Goal: Information Seeking & Learning: Learn about a topic

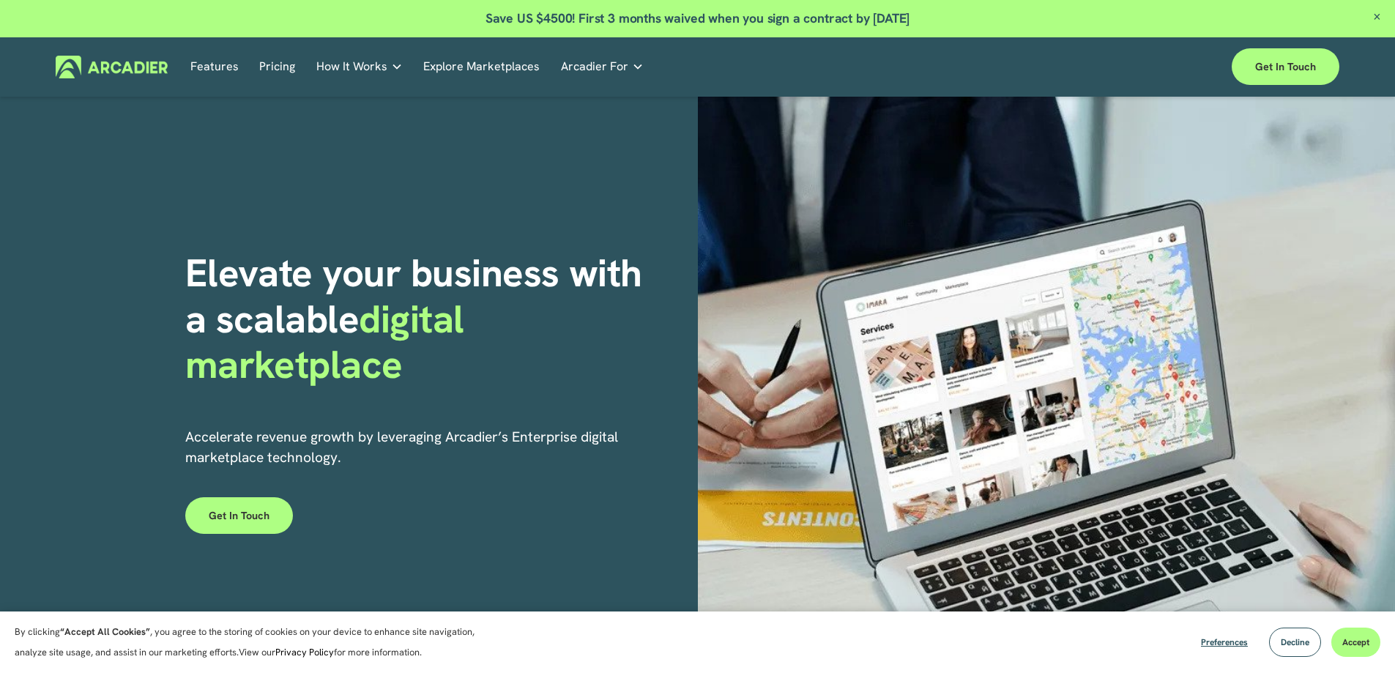
click at [474, 62] on link "Explore Marketplaces" at bounding box center [481, 67] width 116 height 23
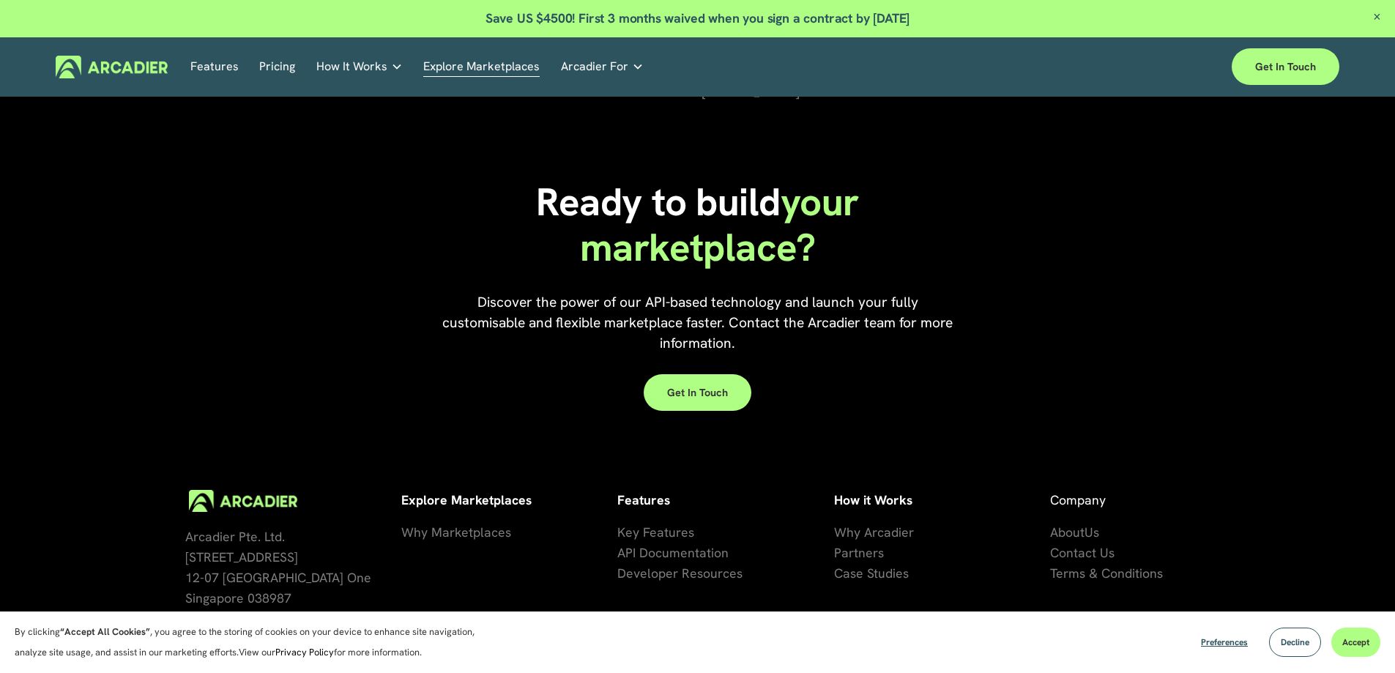
scroll to position [3382, 0]
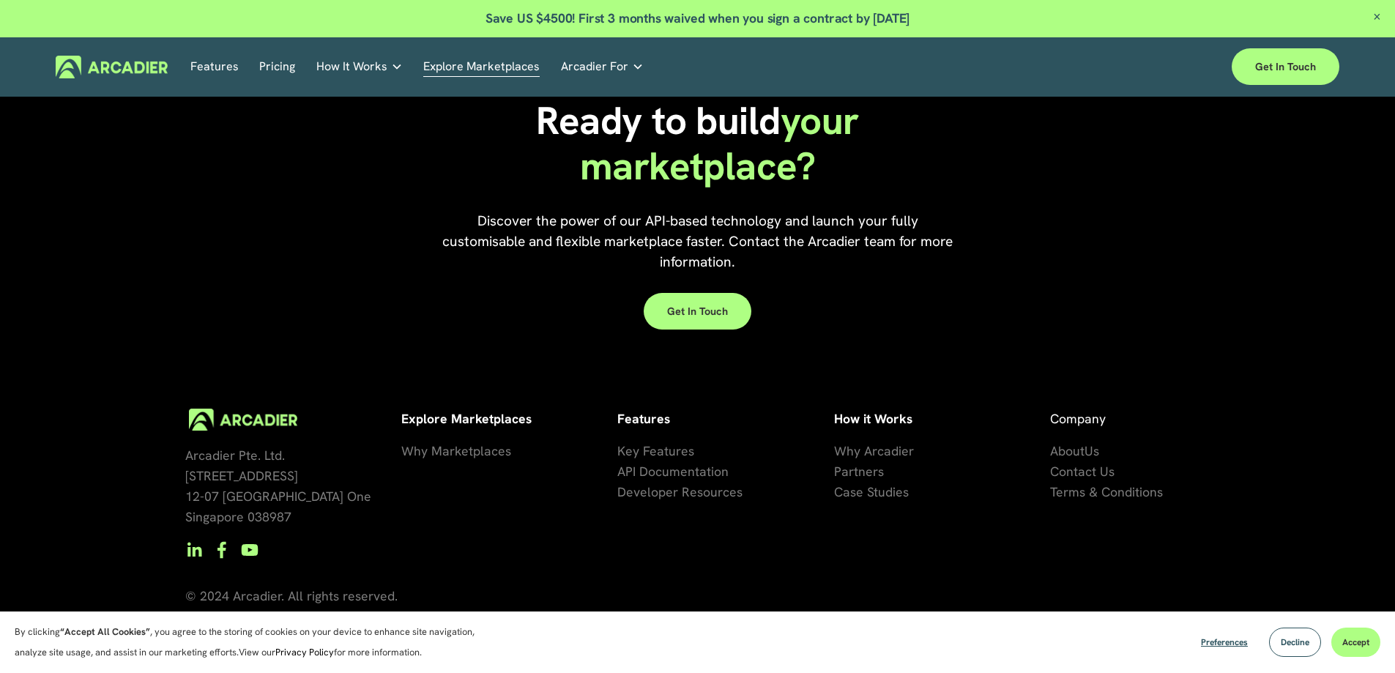
click at [890, 495] on span "se Studies" at bounding box center [879, 491] width 59 height 17
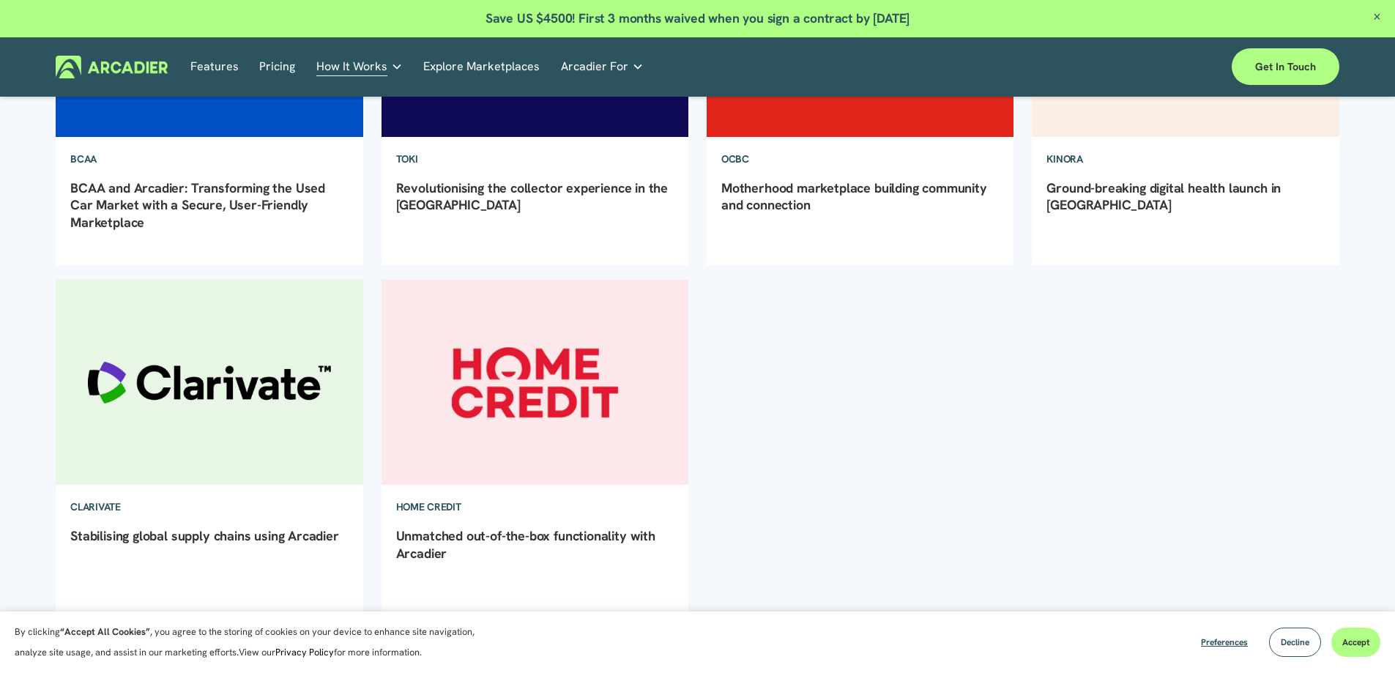
scroll to position [439, 0]
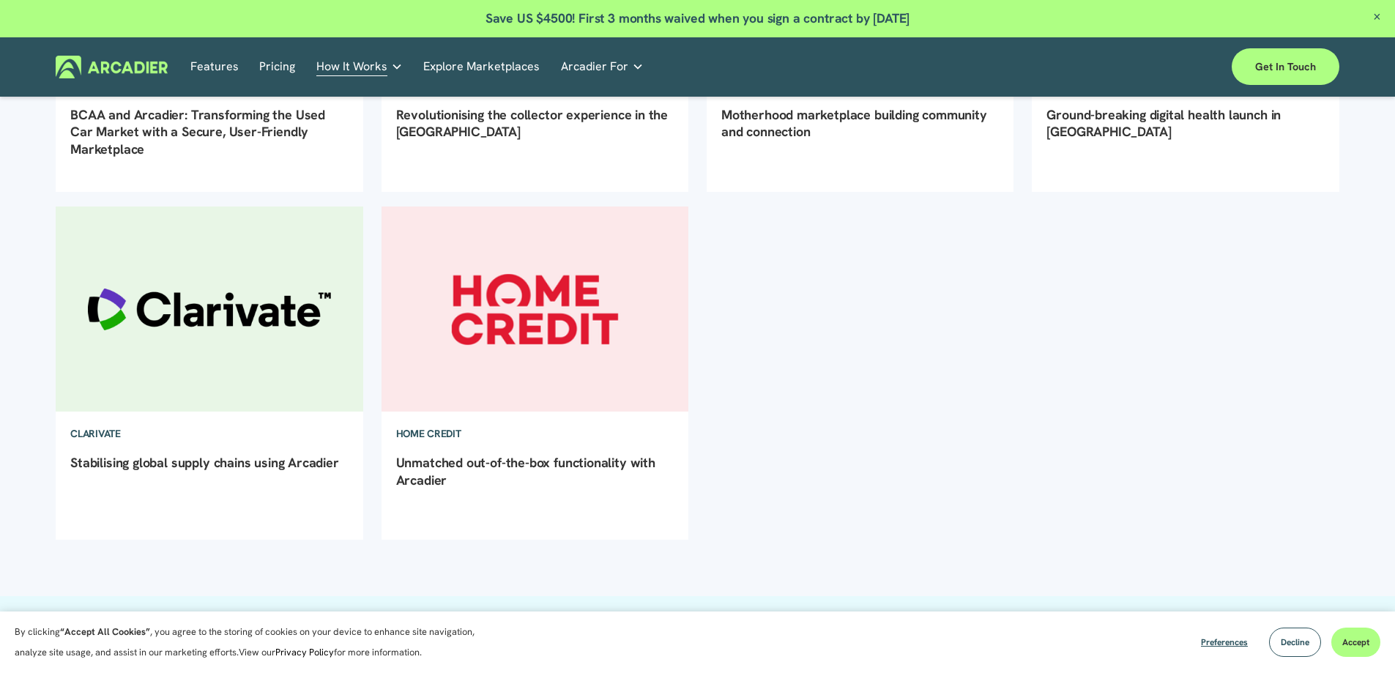
click at [570, 347] on img at bounding box center [534, 308] width 310 height 207
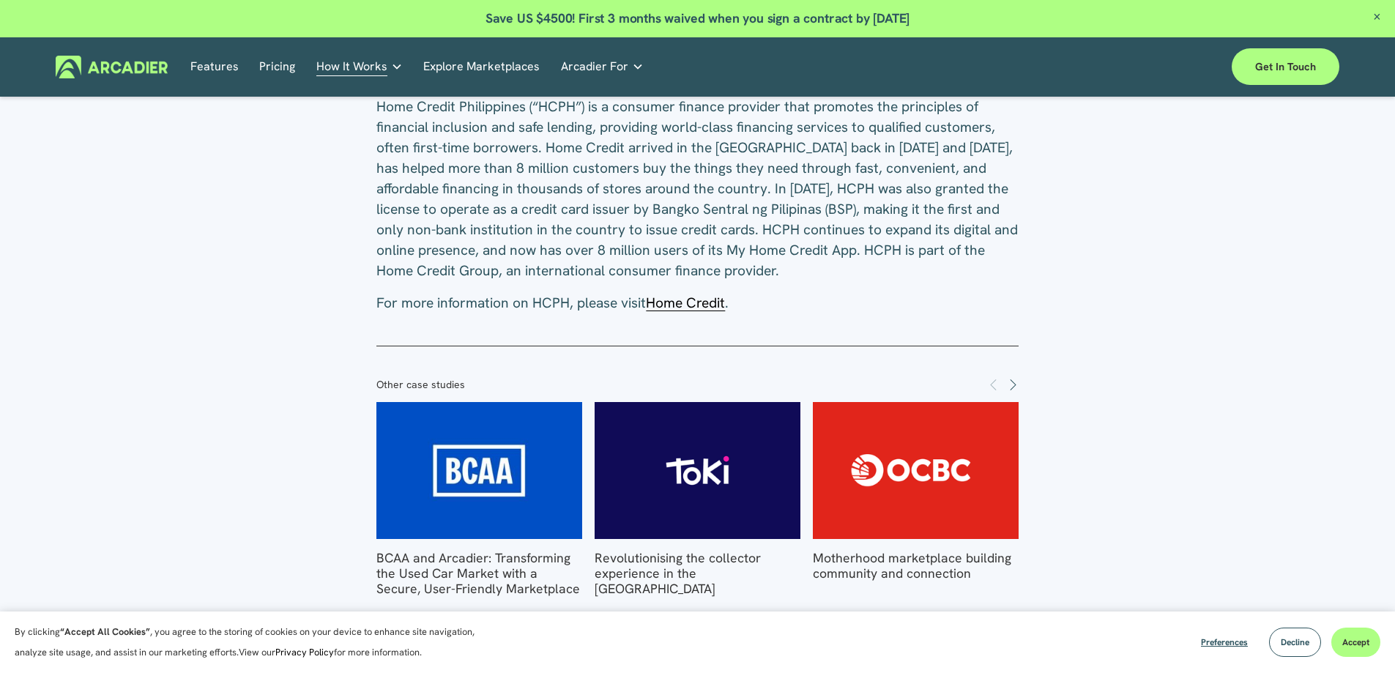
scroll to position [2050, 0]
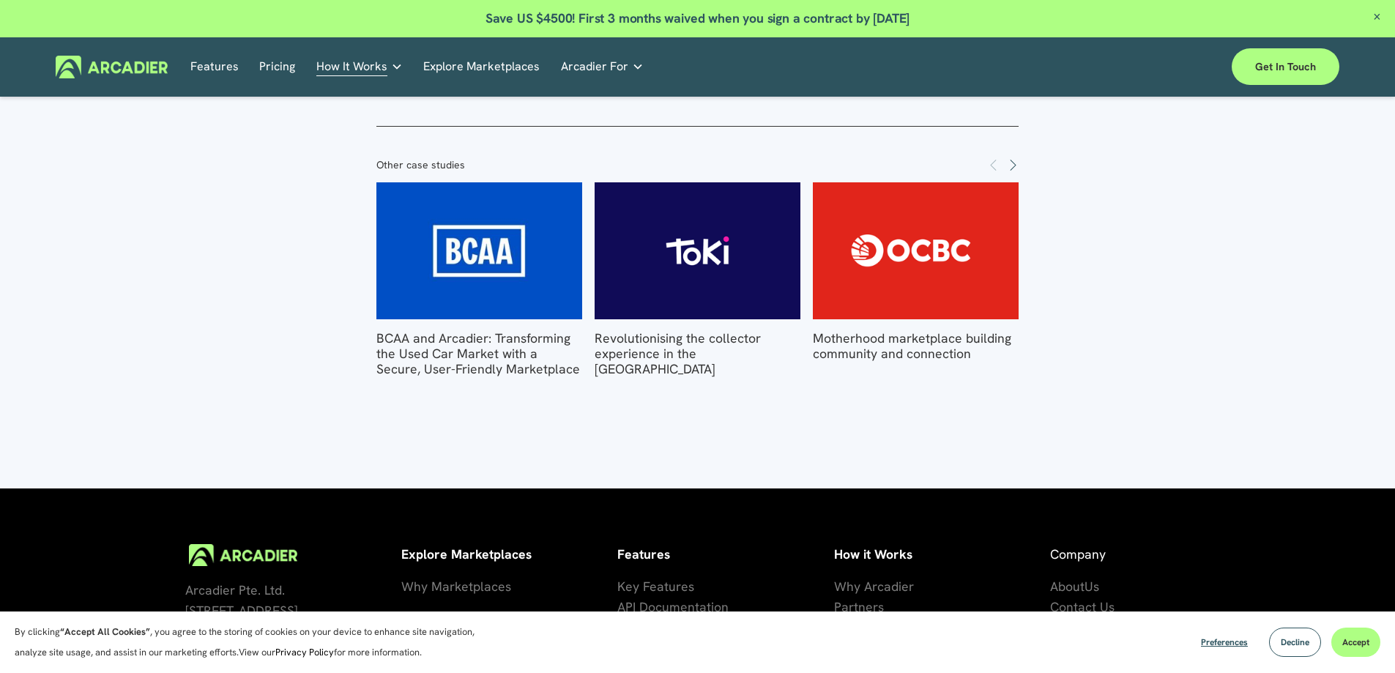
click at [740, 241] on img at bounding box center [698, 250] width 286 height 137
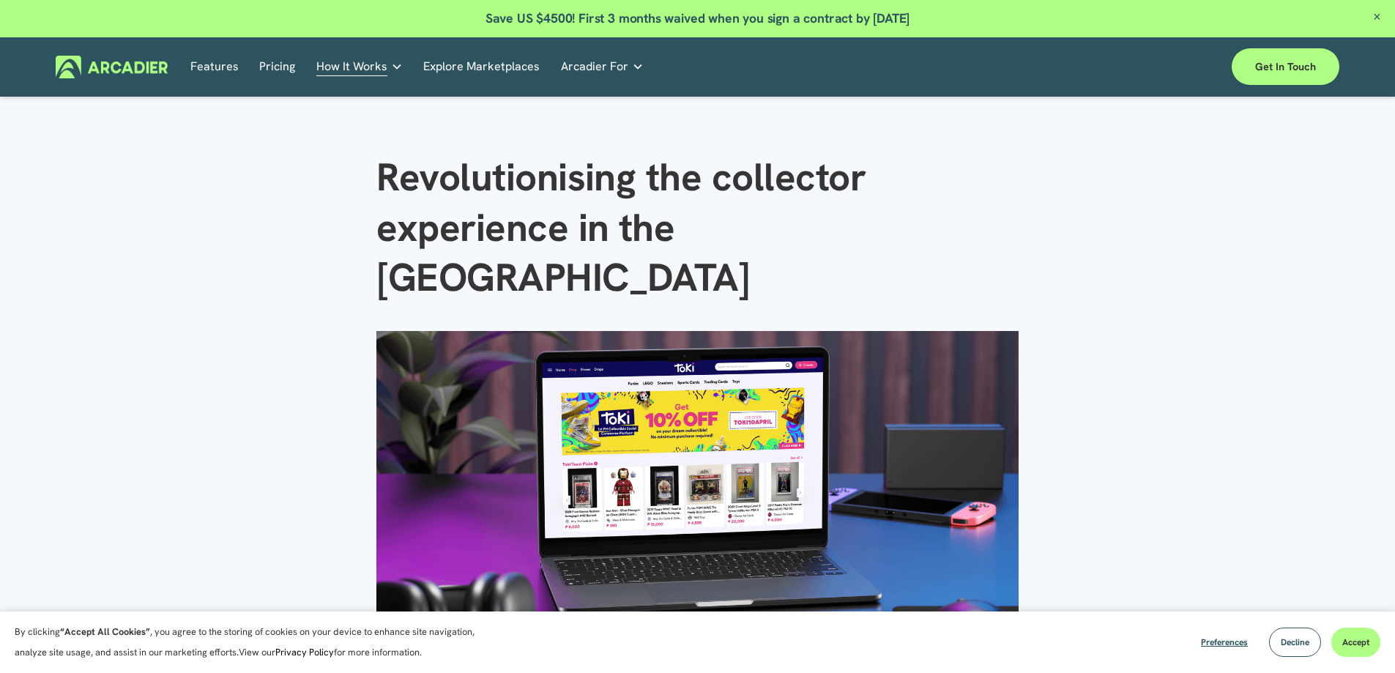
click at [276, 67] on link "Pricing" at bounding box center [277, 67] width 36 height 23
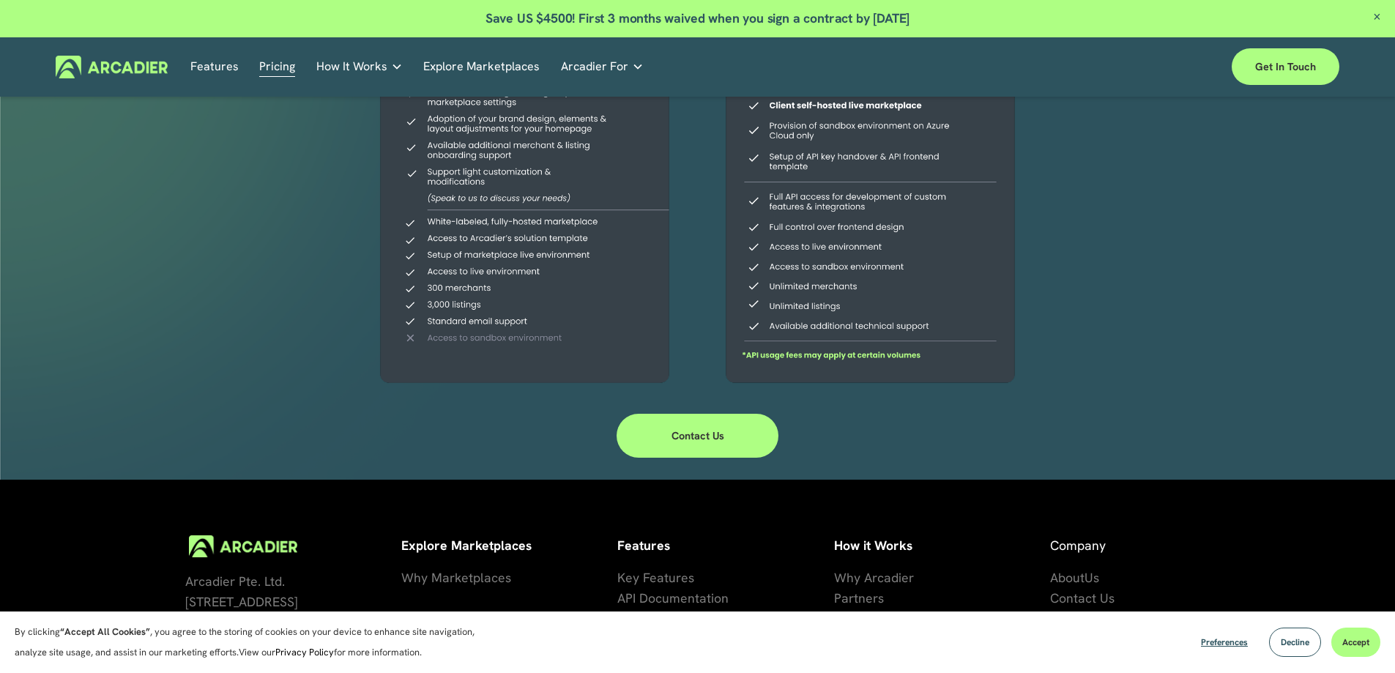
scroll to position [493, 0]
